Goal: Task Accomplishment & Management: Manage account settings

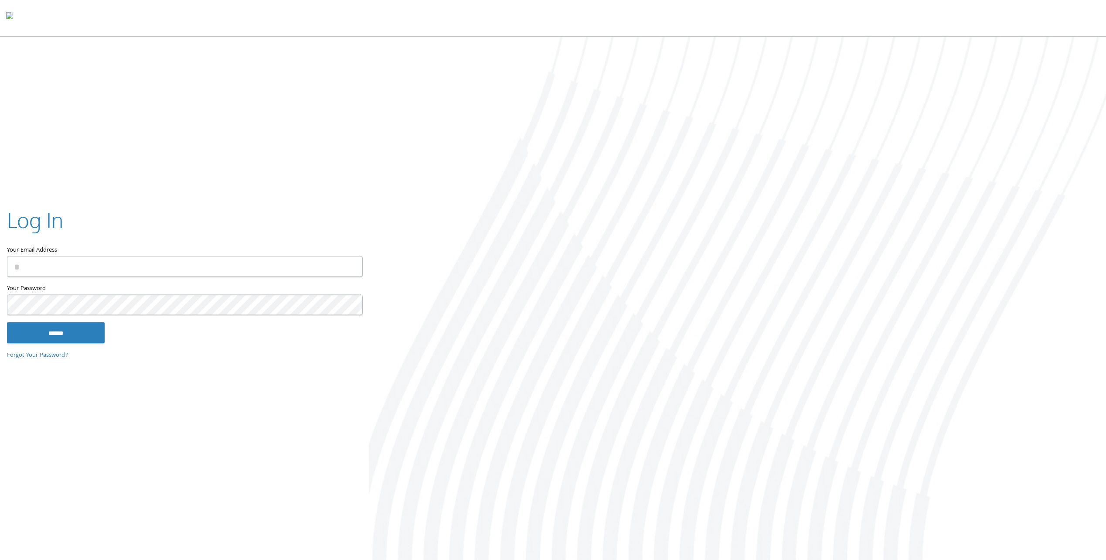
type input "**********"
click at [85, 333] on input "******" at bounding box center [56, 332] width 98 height 21
